Goal: Task Accomplishment & Management: Use online tool/utility

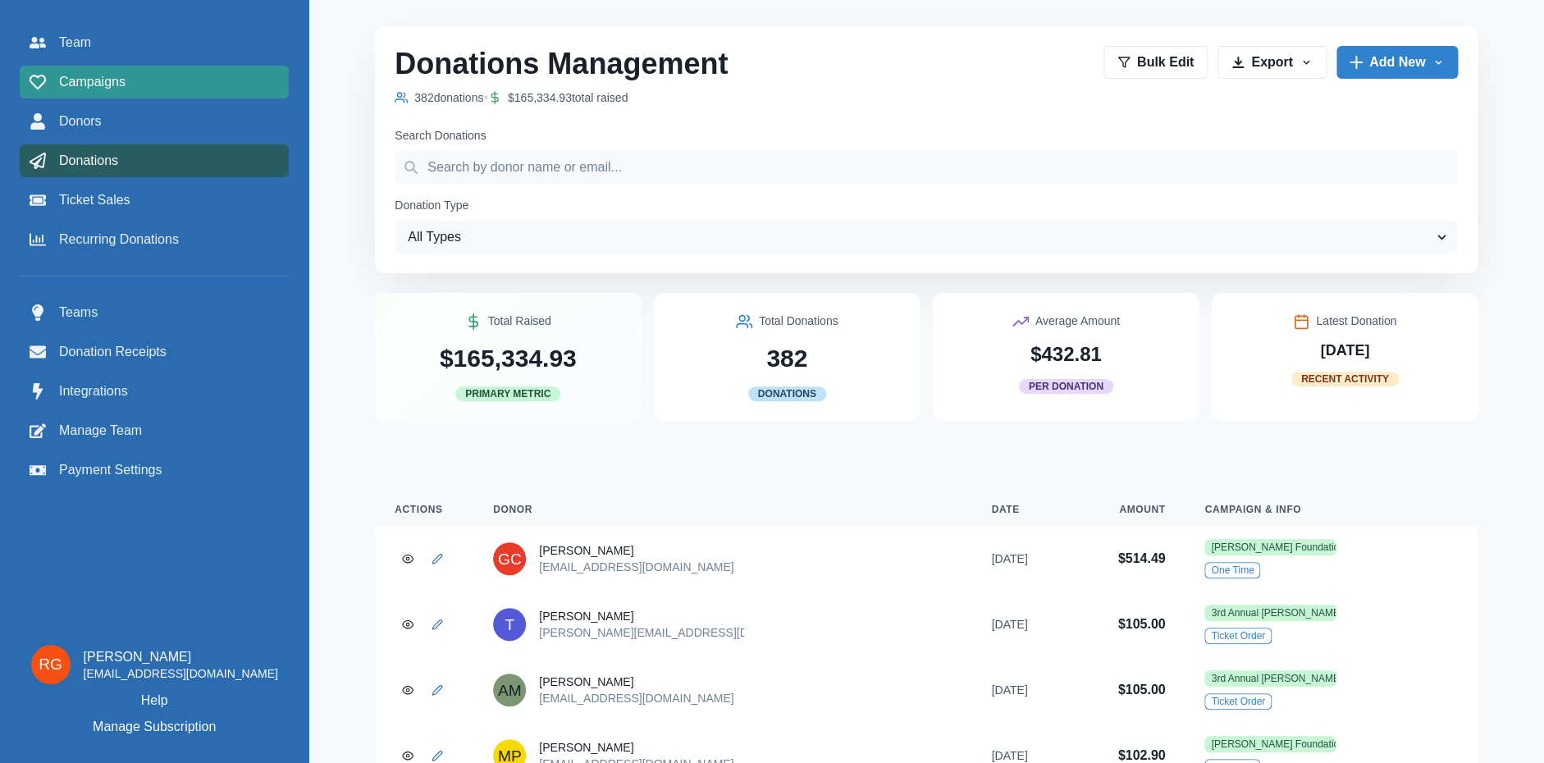
click at [82, 74] on span "Campaigns" at bounding box center [92, 82] width 66 height 20
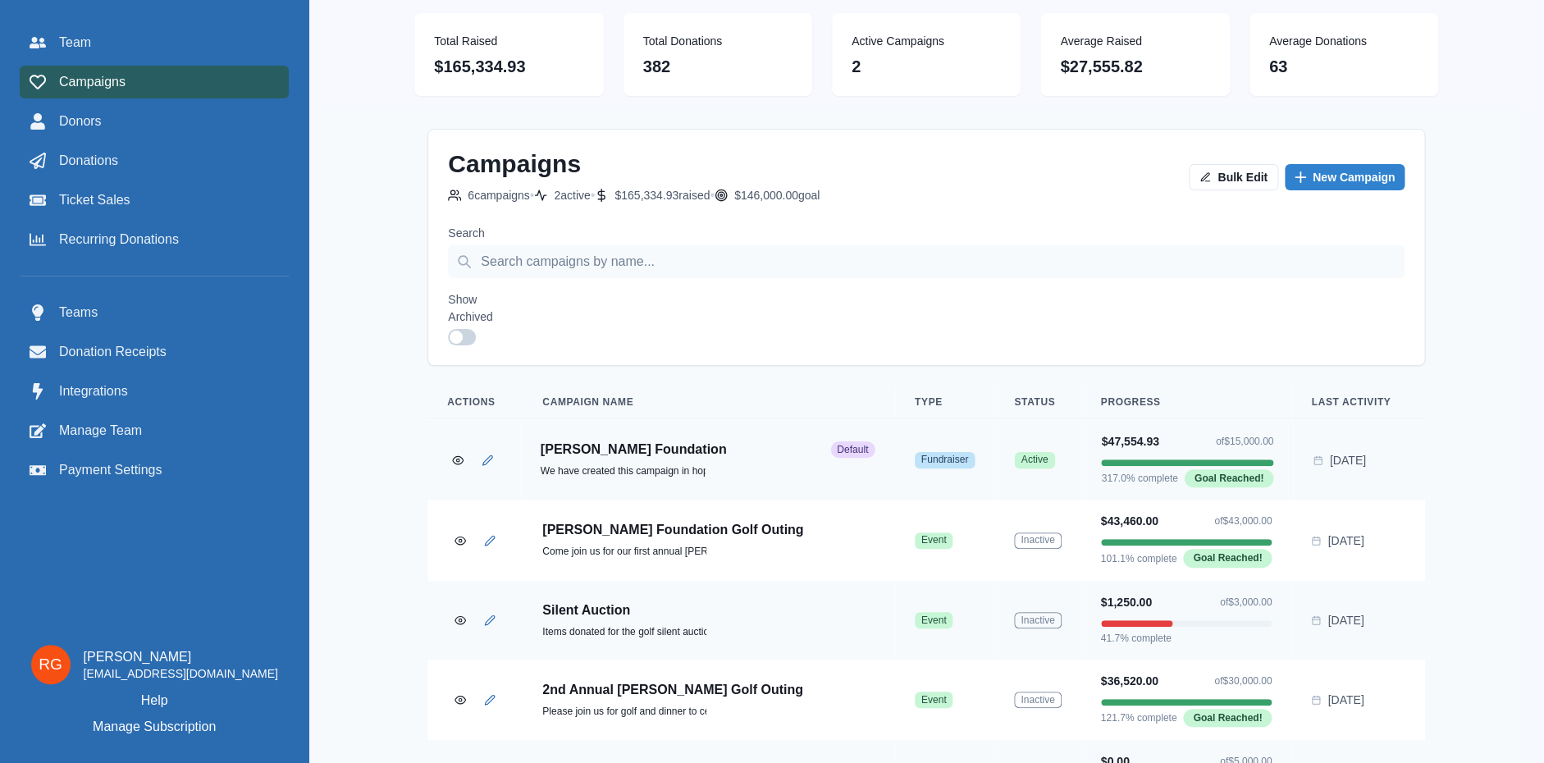
click at [641, 448] on p "[PERSON_NAME] Foundation" at bounding box center [682, 450] width 283 height 16
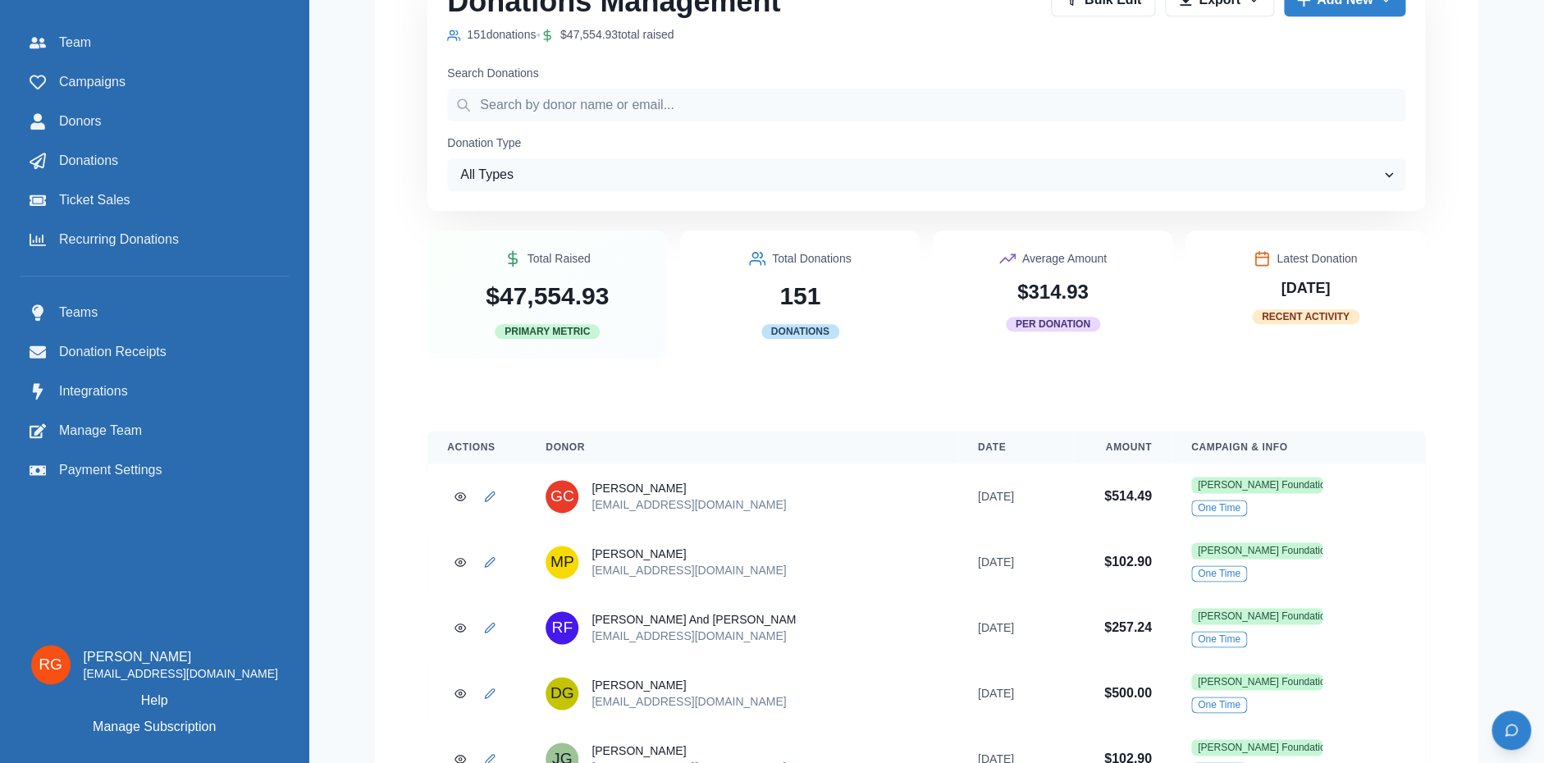
scroll to position [443, 0]
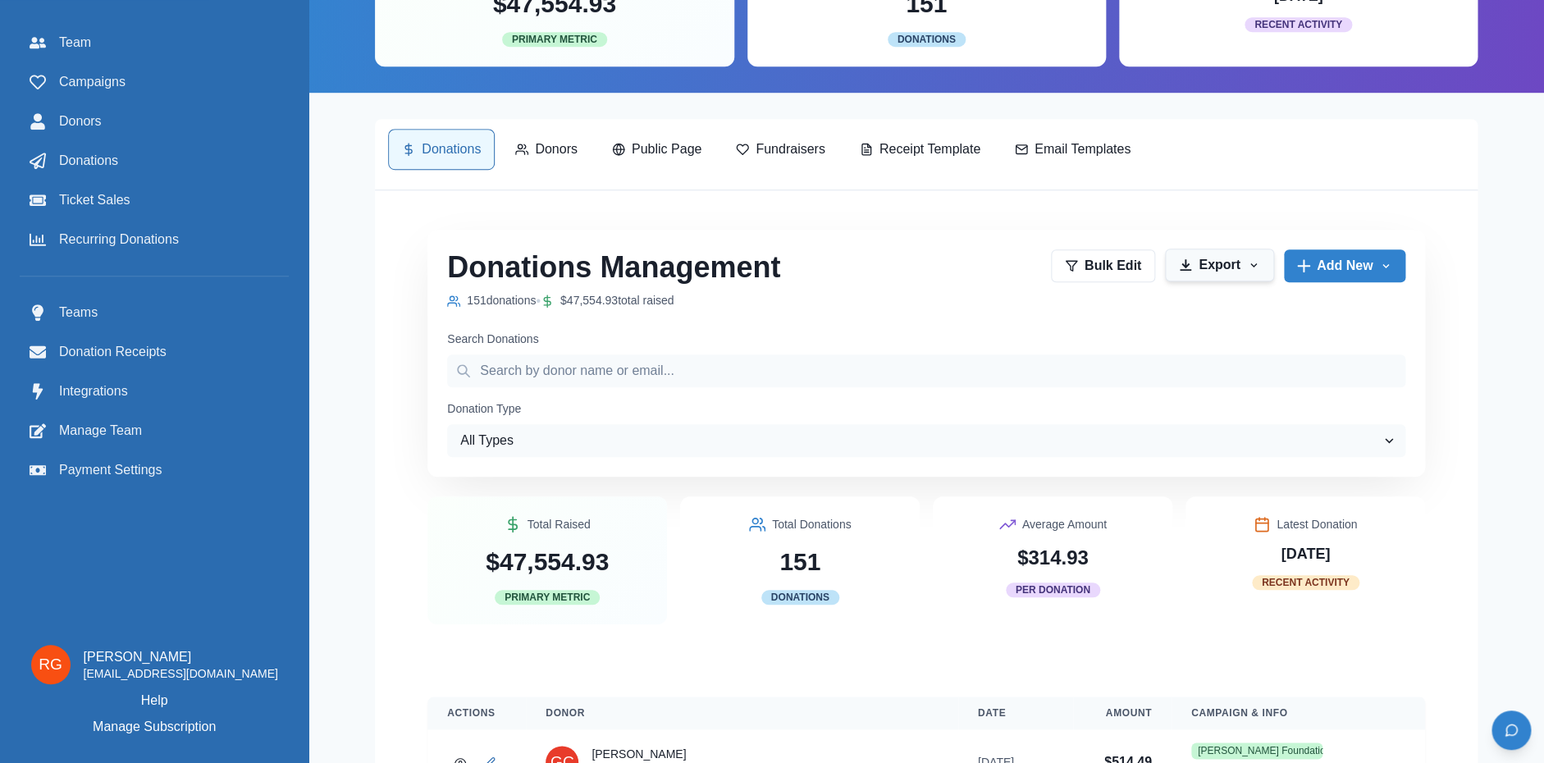
click at [1240, 272] on button "Export" at bounding box center [1219, 265] width 109 height 33
click at [1227, 308] on button "Export to CSV" at bounding box center [1260, 311] width 182 height 30
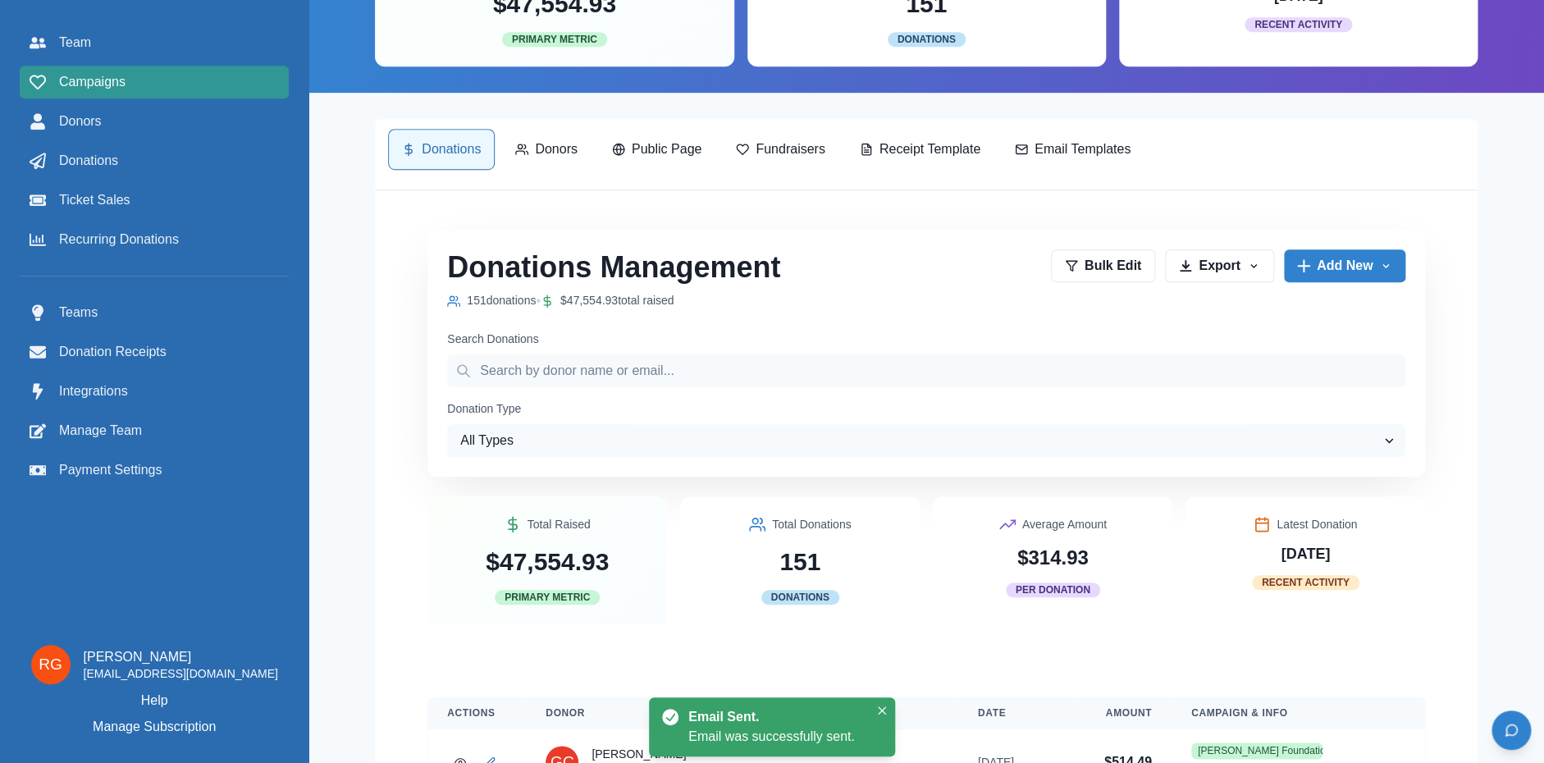
click at [98, 80] on span "Campaigns" at bounding box center [92, 82] width 66 height 20
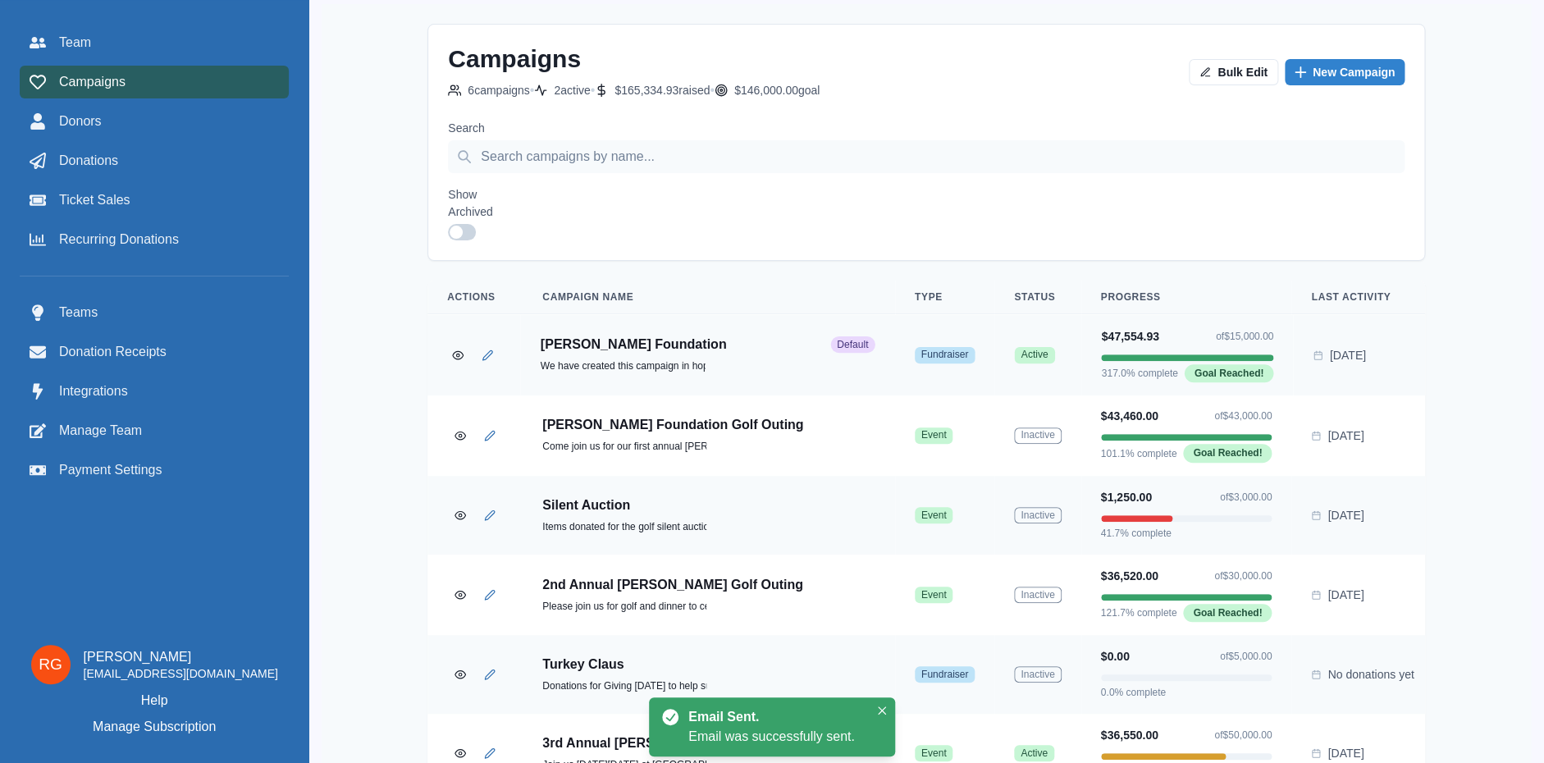
scroll to position [161, 0]
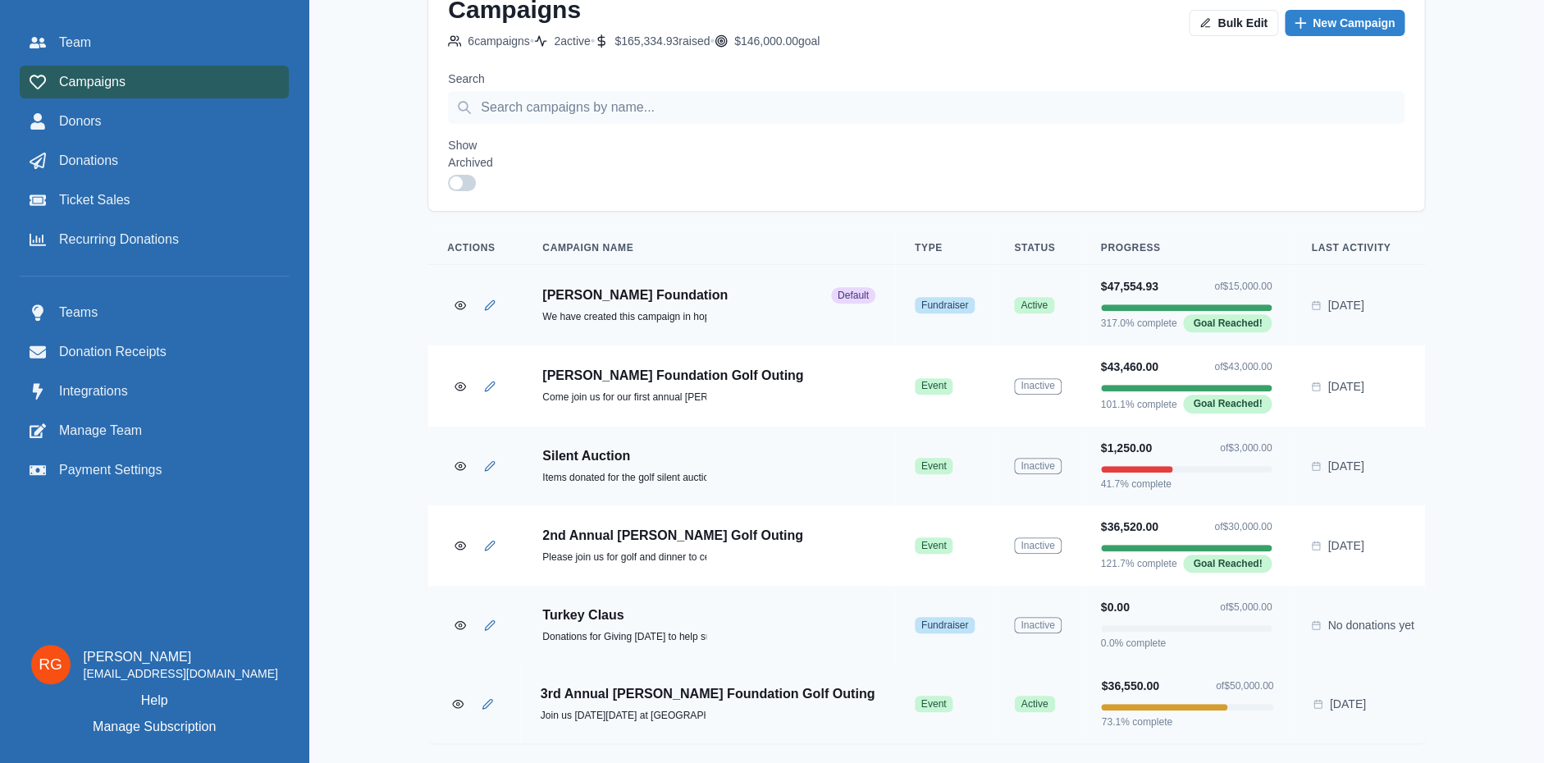
click at [615, 679] on td "3rd Annual [PERSON_NAME] Foundation Golf Outing Join us [DATE][DATE] at [GEOGRA…" at bounding box center [708, 704] width 374 height 79
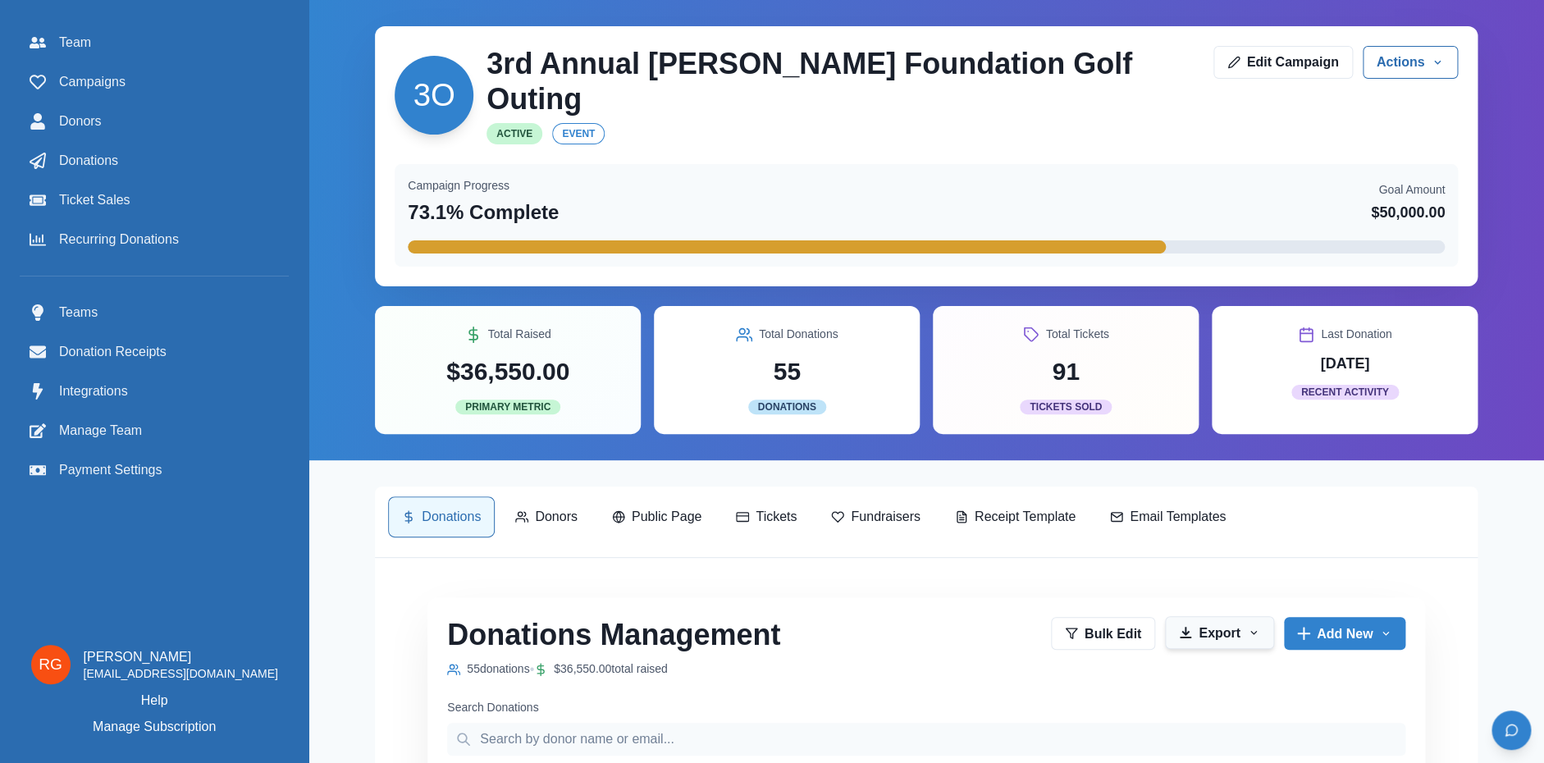
click at [1209, 616] on button "Export" at bounding box center [1219, 632] width 109 height 33
click at [1217, 669] on button "Export to CSV" at bounding box center [1260, 680] width 182 height 30
